Goal: Task Accomplishment & Management: Manage account settings

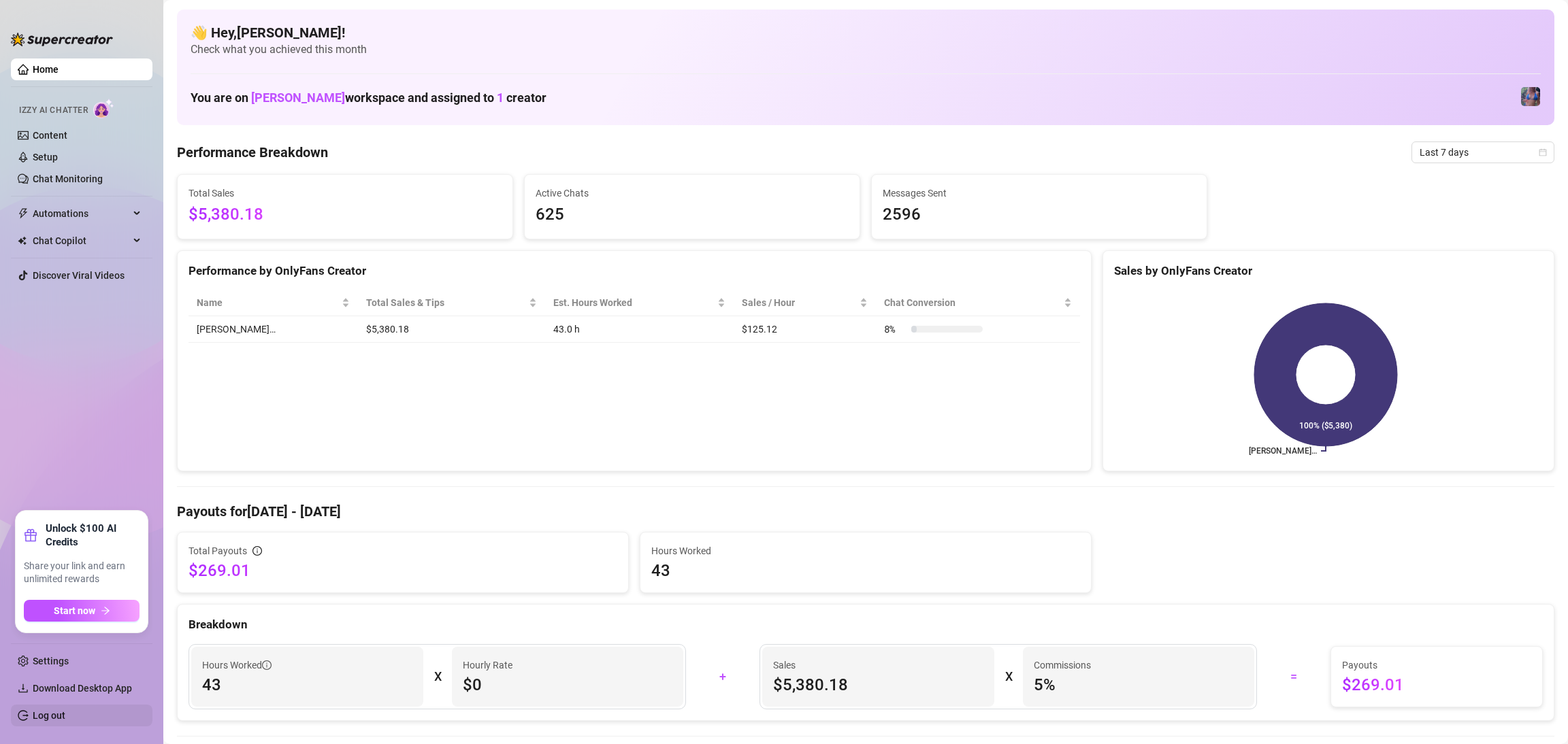
click at [58, 713] on link "Log out" at bounding box center [49, 716] width 33 height 11
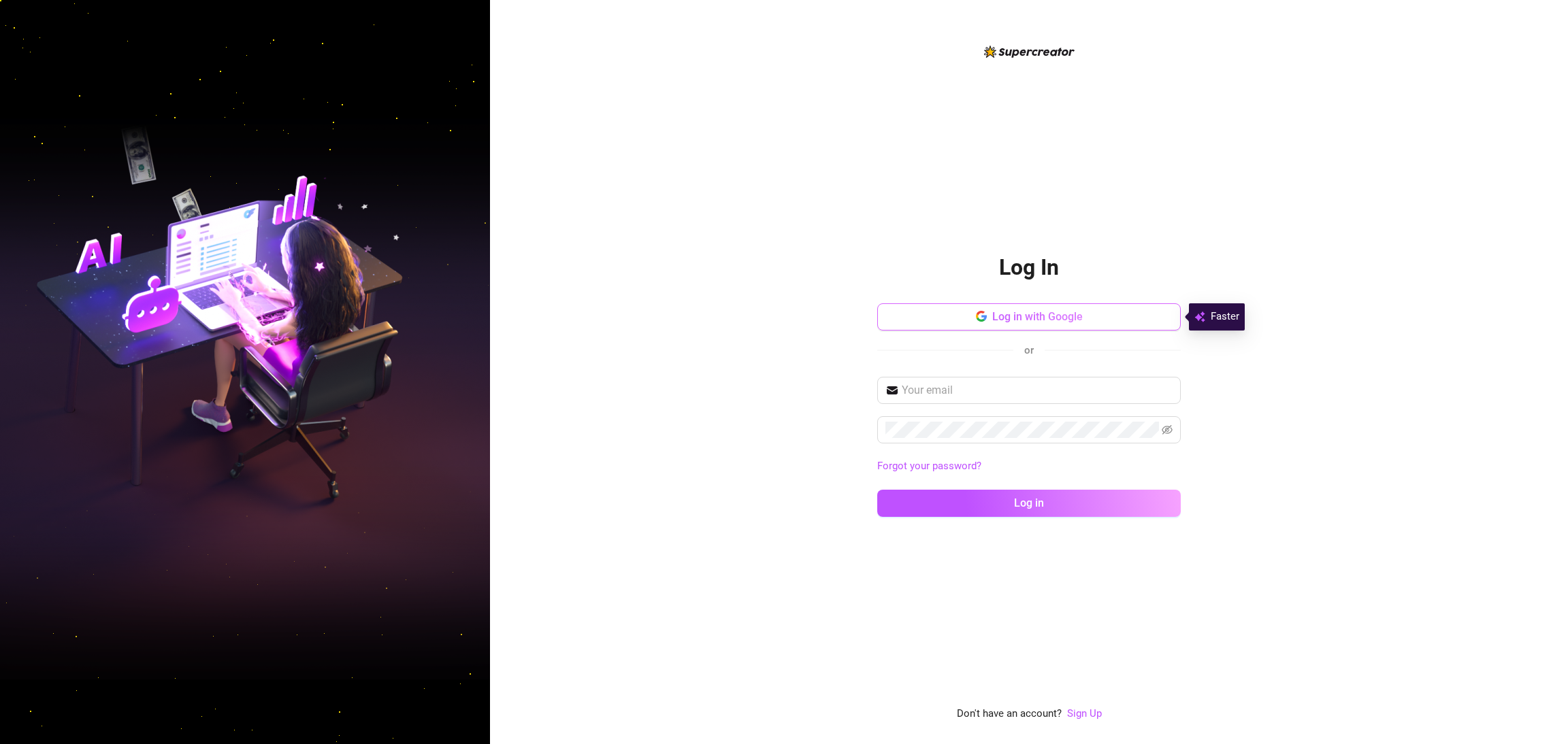
click at [1036, 308] on button "Log in with Google" at bounding box center [1028, 317] width 304 height 27
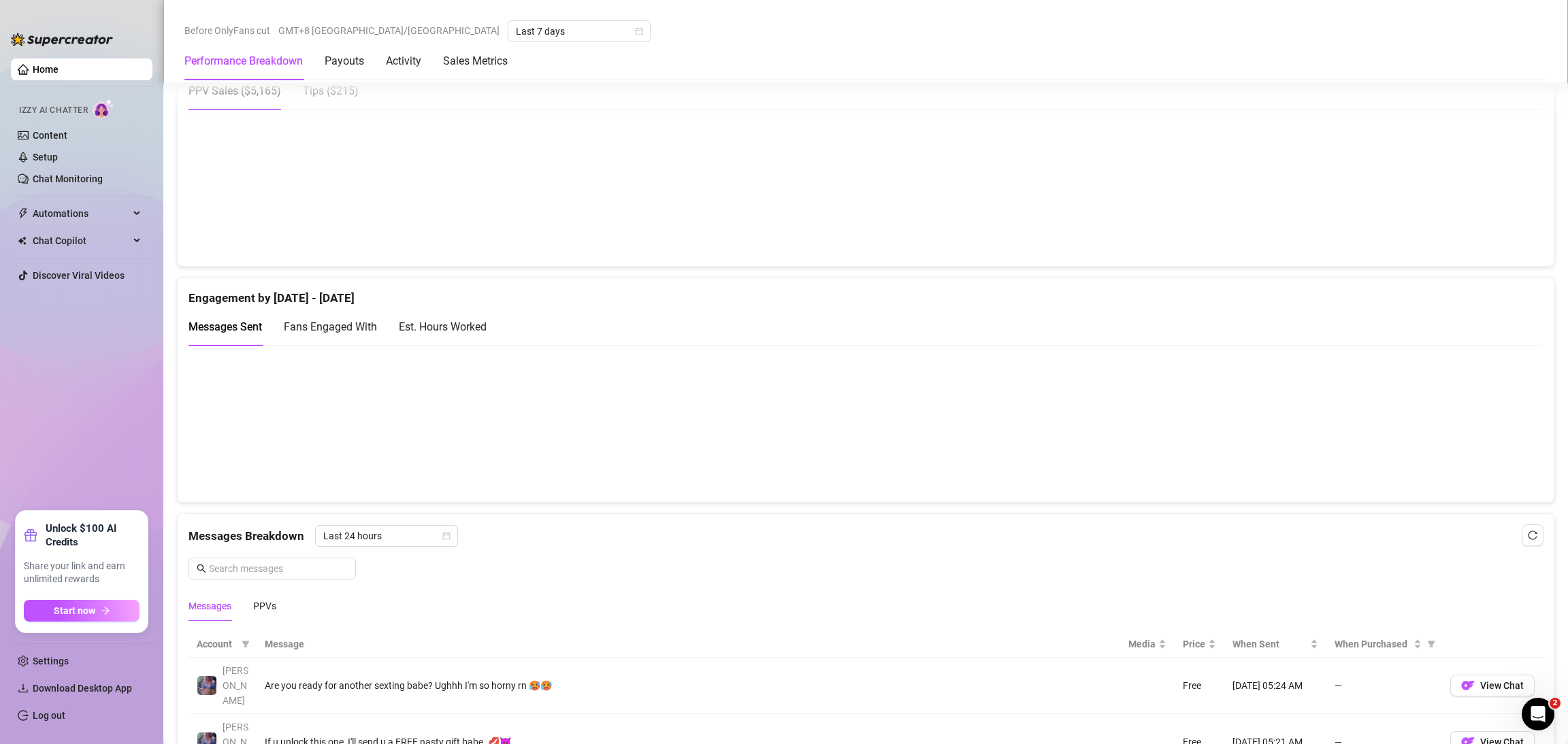
scroll to position [817, 0]
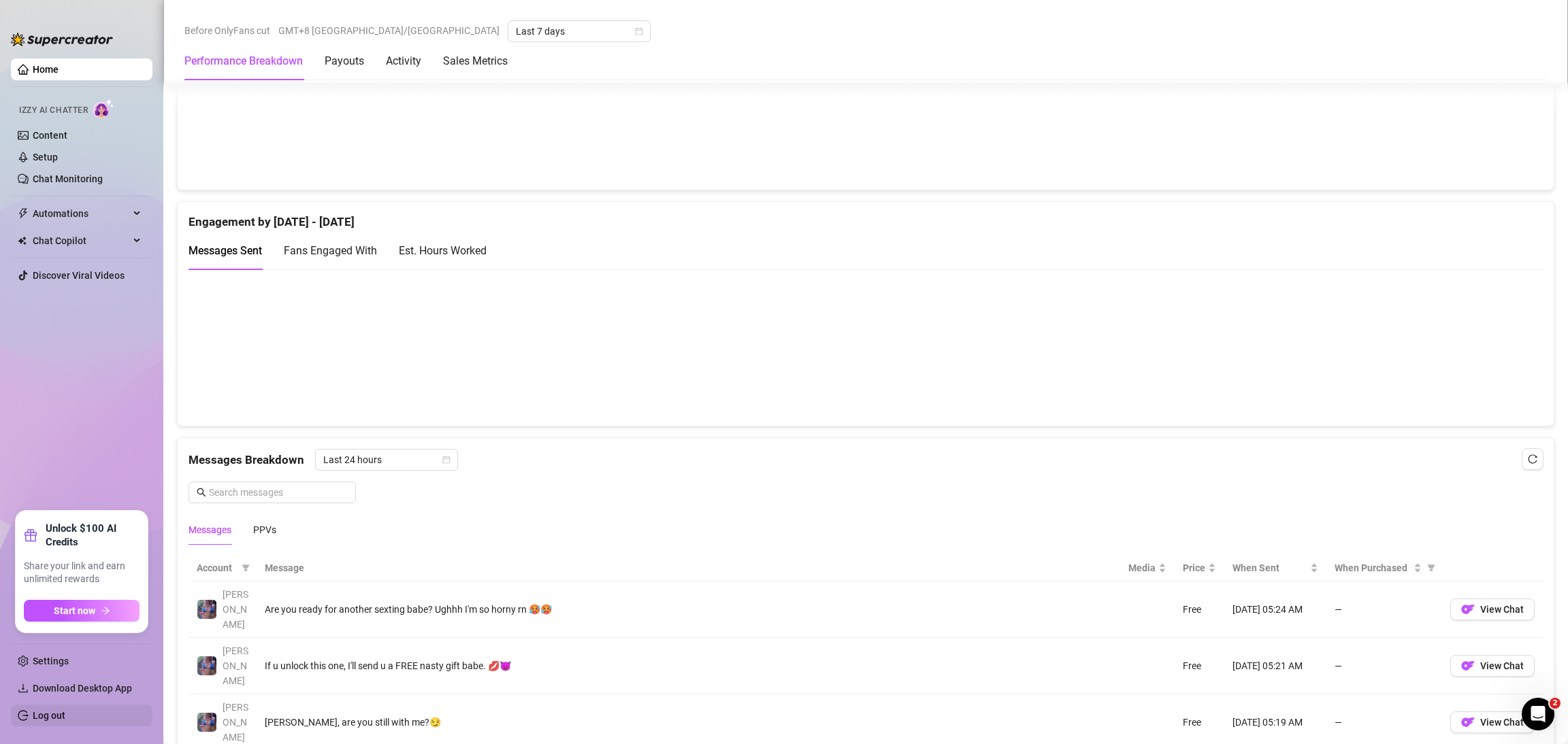
click at [66, 721] on link "Log out" at bounding box center [49, 716] width 33 height 11
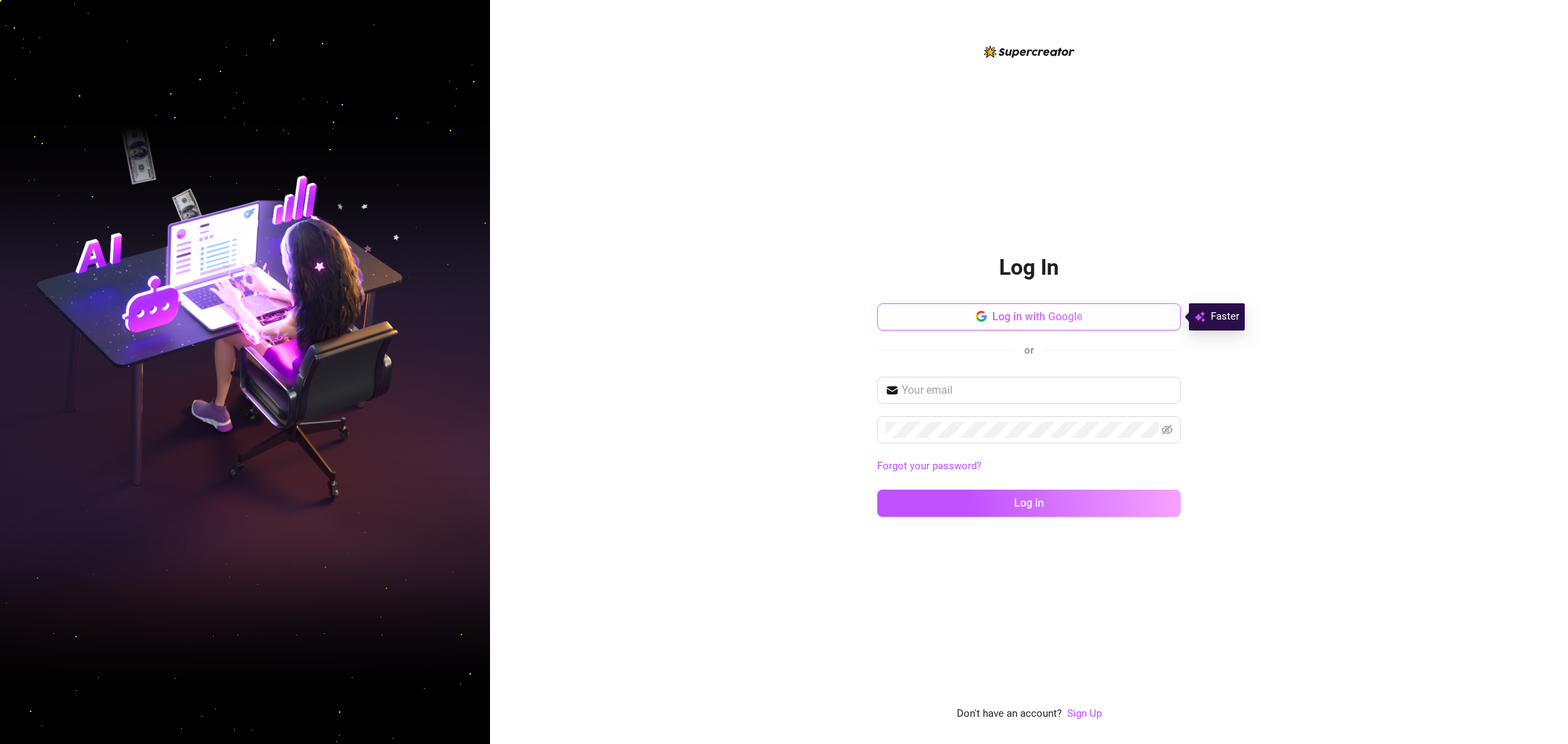
click at [1019, 316] on span "Log in with Google" at bounding box center [1037, 316] width 91 height 13
